Goal: Navigation & Orientation: Go to known website

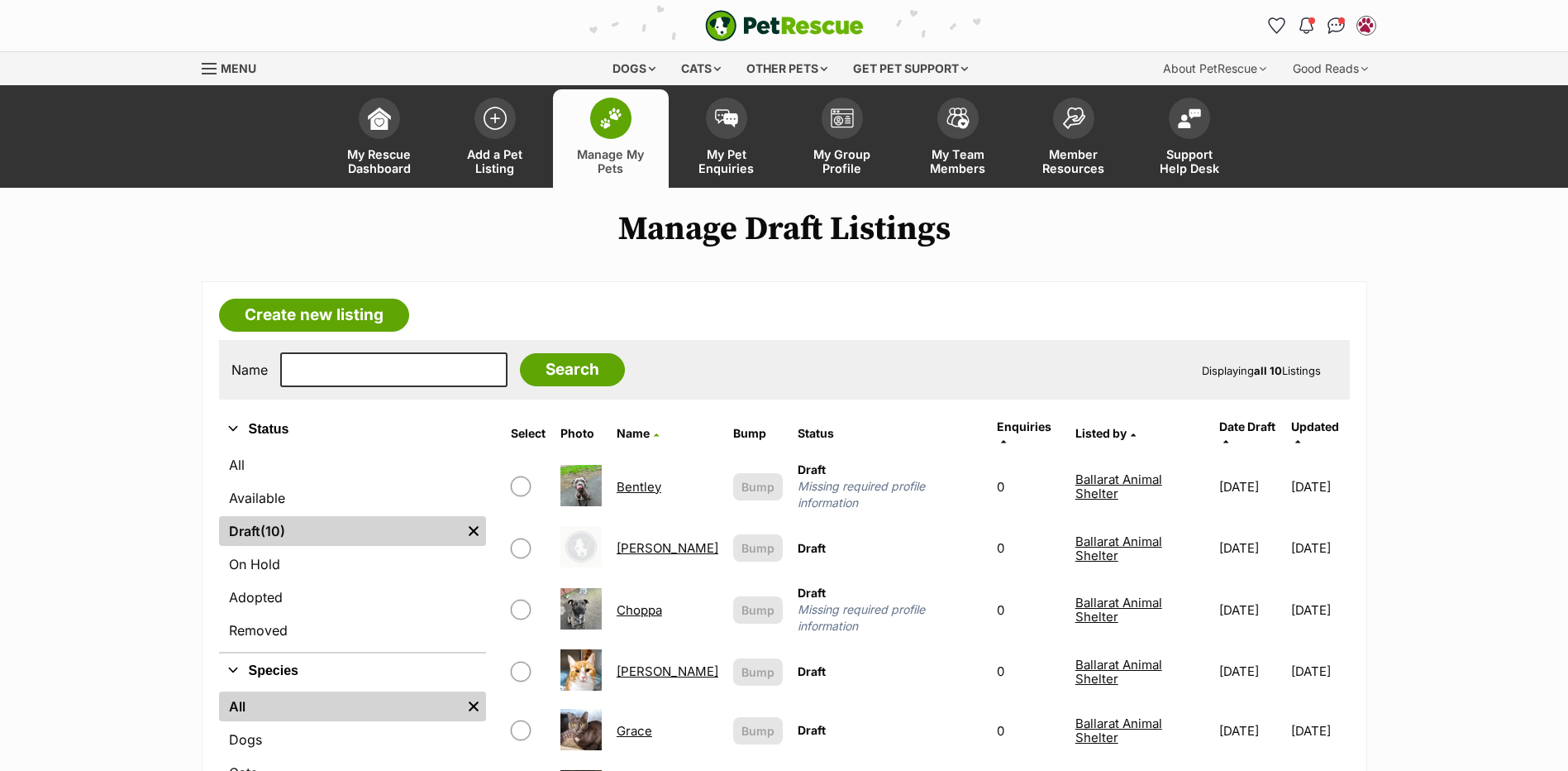
drag, startPoint x: 809, startPoint y: 33, endPoint x: 721, endPoint y: 3, distance: 93.0
click at [809, 33] on img "PetRescue" at bounding box center [784, 26] width 159 height 32
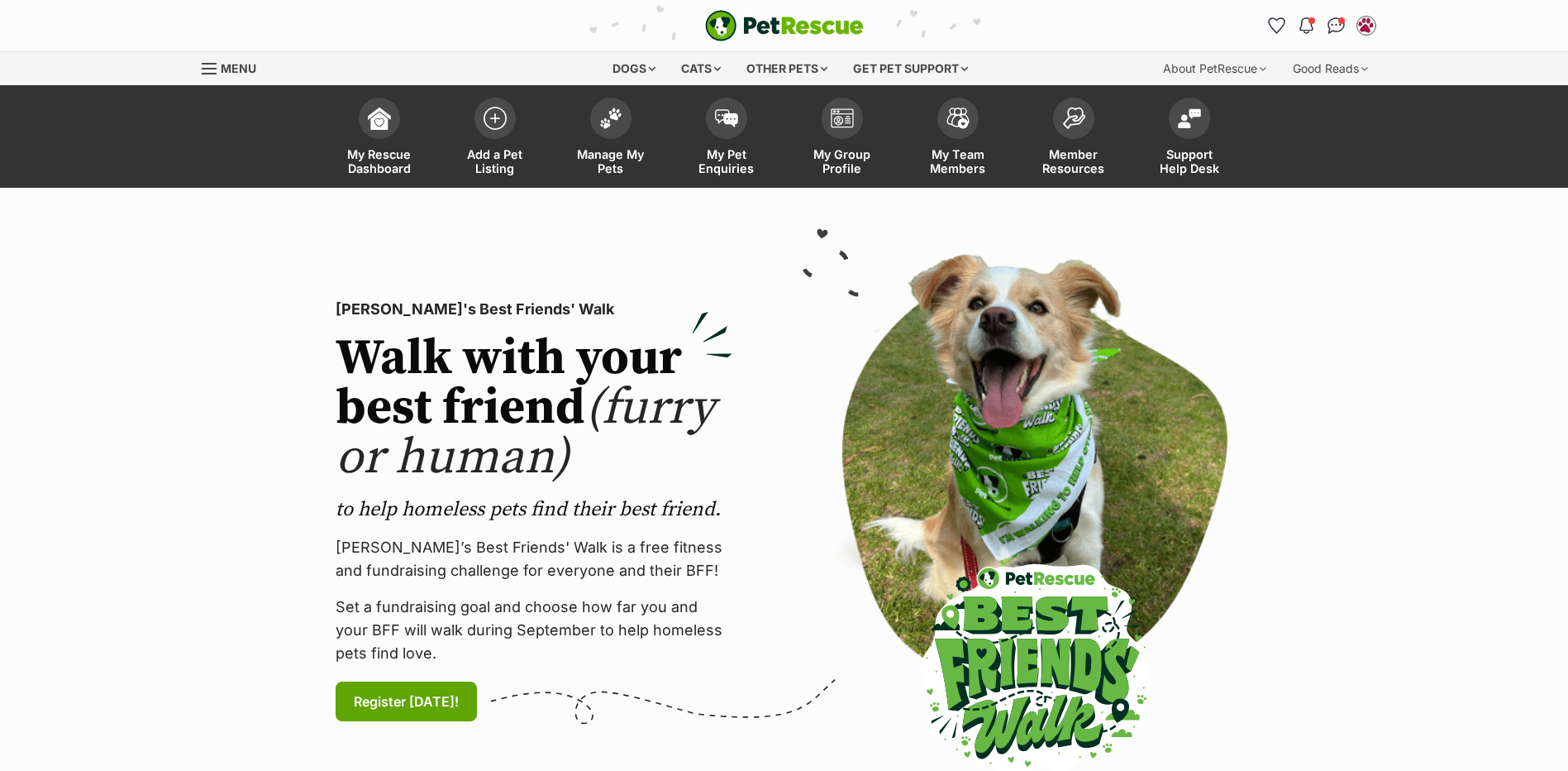
click at [757, 19] on img "PetRescue" at bounding box center [784, 26] width 159 height 32
